Goal: Obtain resource: Download file/media

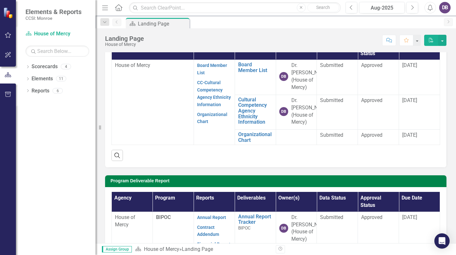
scroll to position [67, 0]
click at [41, 91] on link "Reports" at bounding box center [41, 90] width 18 height 7
click at [28, 67] on icon "Dropdown" at bounding box center [27, 68] width 4 height 4
click at [29, 104] on icon "Dropdown" at bounding box center [27, 104] width 4 height 4
click at [31, 129] on icon "Dropdown" at bounding box center [31, 128] width 4 height 4
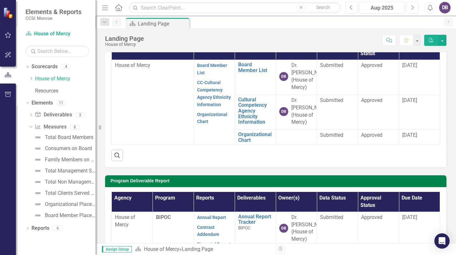
click at [32, 114] on icon "Dropdown" at bounding box center [31, 116] width 4 height 4
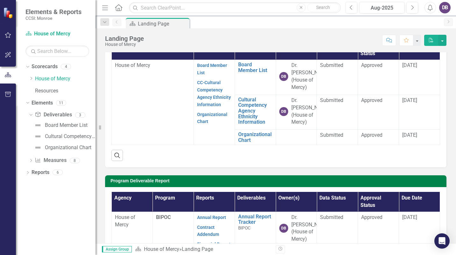
click at [27, 175] on icon "Dropdown" at bounding box center [27, 173] width 4 height 4
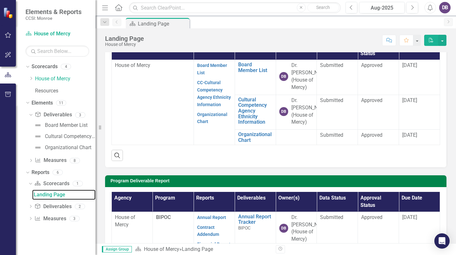
click at [48, 196] on div "Landing Page" at bounding box center [65, 195] width 62 height 6
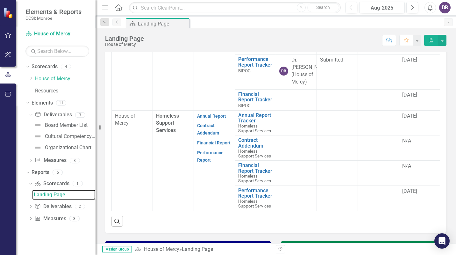
scroll to position [115, 0]
click at [27, 173] on icon at bounding box center [27, 173] width 3 height 2
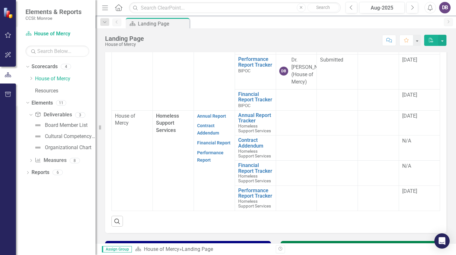
click at [37, 174] on link "Reports" at bounding box center [41, 172] width 18 height 7
click at [59, 172] on div "6" at bounding box center [58, 172] width 10 height 5
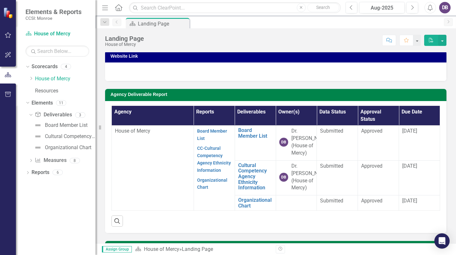
scroll to position [0, 0]
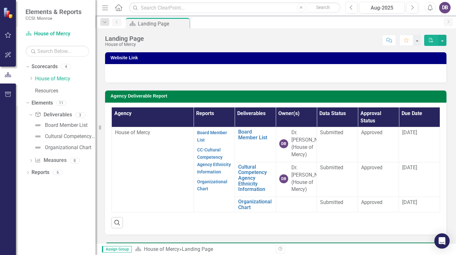
click at [31, 161] on icon "Dropdown" at bounding box center [31, 161] width 4 height 4
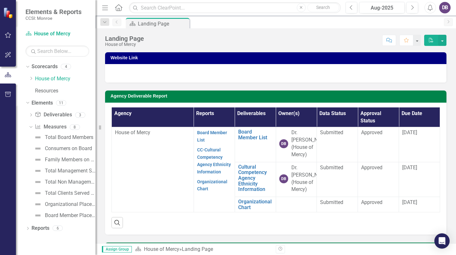
click at [27, 228] on icon "Dropdown" at bounding box center [27, 229] width 4 height 4
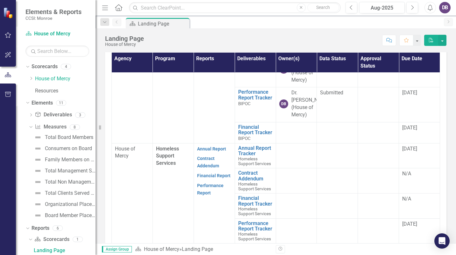
scroll to position [207, 0]
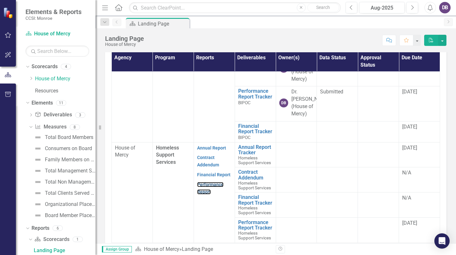
click at [207, 189] on link "Performance Report" at bounding box center [210, 188] width 26 height 12
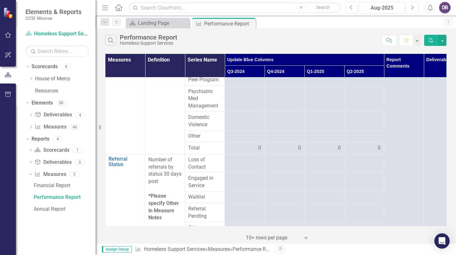
scroll to position [1324, 0]
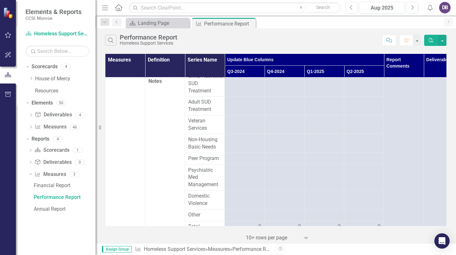
click at [417, 40] on button "button" at bounding box center [417, 40] width 8 height 11
click at [441, 41] on button "button" at bounding box center [442, 40] width 8 height 11
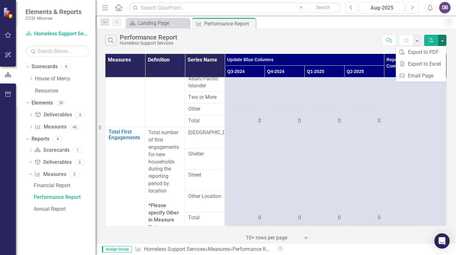
scroll to position [0, 0]
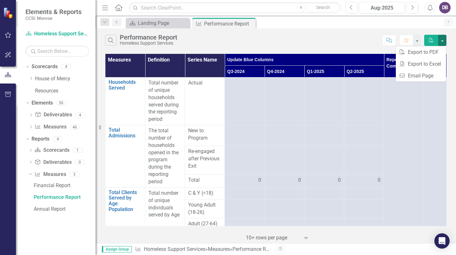
click at [217, 22] on div "Performance Report" at bounding box center [229, 24] width 50 height 8
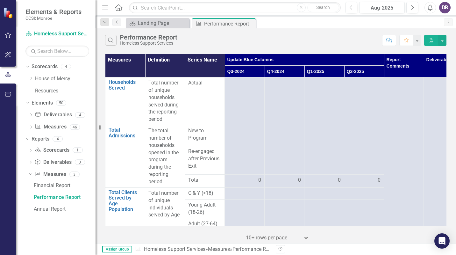
click at [220, 22] on div "Performance Report" at bounding box center [229, 24] width 50 height 8
click at [113, 41] on icon "Search" at bounding box center [110, 40] width 7 height 6
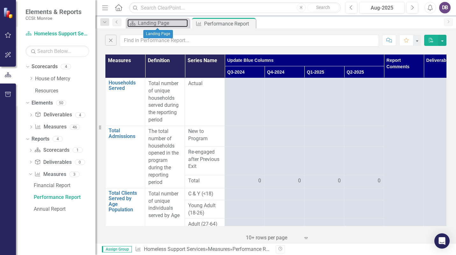
click at [153, 23] on div "Landing Page" at bounding box center [163, 23] width 50 height 8
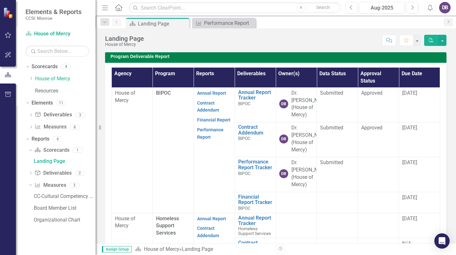
scroll to position [189, 0]
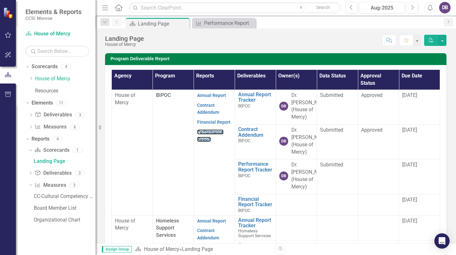
click at [211, 142] on link "Performance Report" at bounding box center [210, 135] width 26 height 12
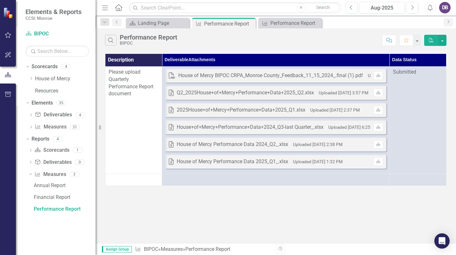
click at [410, 75] on span "Submitted" at bounding box center [404, 72] width 23 height 6
click at [203, 59] on th "Deliverable Attachments" at bounding box center [276, 60] width 228 height 12
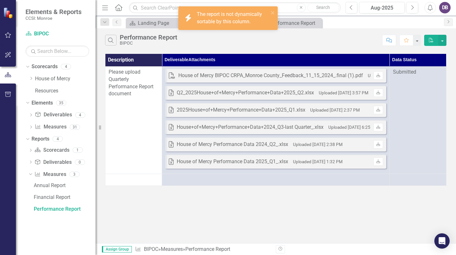
click at [188, 60] on th "Deliverable Attachments" at bounding box center [276, 60] width 228 height 12
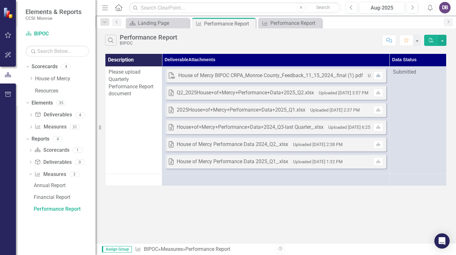
click at [377, 74] on icon "Download" at bounding box center [378, 76] width 5 height 4
click at [437, 117] on td "Submitted" at bounding box center [417, 119] width 57 height 107
click at [431, 114] on td "Submitted" at bounding box center [417, 119] width 57 height 107
click at [345, 183] on div at bounding box center [275, 180] width 221 height 8
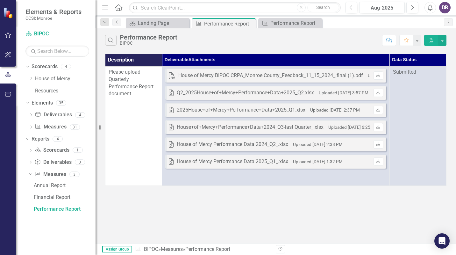
click at [345, 183] on div at bounding box center [275, 180] width 221 height 8
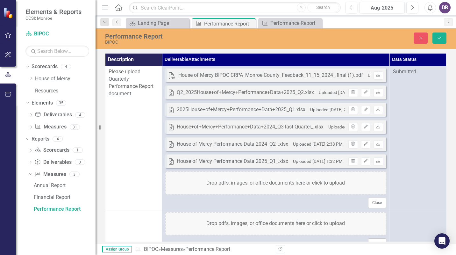
click at [346, 183] on div "Drop pdfs, images, or office documents here or click to upload" at bounding box center [275, 182] width 221 height 23
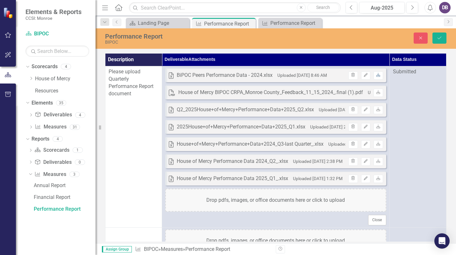
click at [380, 73] on icon "Download" at bounding box center [378, 75] width 5 height 4
click at [434, 39] on button "Save" at bounding box center [439, 37] width 14 height 11
